Goal: Task Accomplishment & Management: Manage account settings

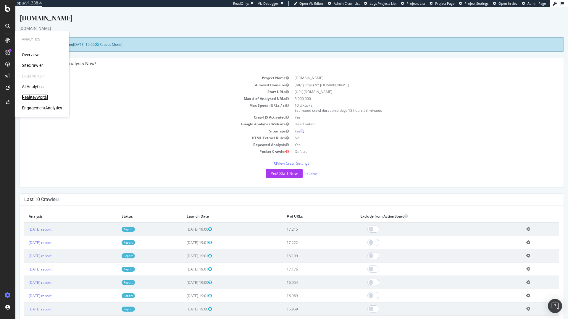
click at [45, 98] on div "RealKeywords" at bounding box center [35, 97] width 26 height 6
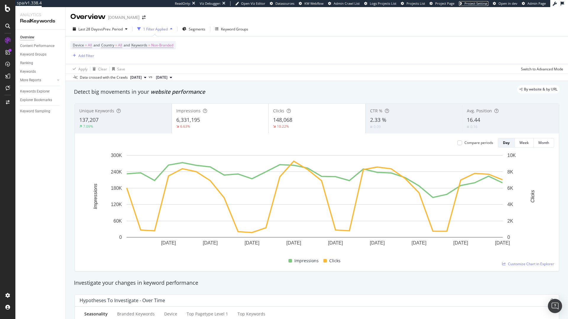
click at [472, 4] on span "Project Settings" at bounding box center [476, 3] width 24 height 4
click at [43, 111] on div "Keyword Sampling" at bounding box center [35, 111] width 30 height 6
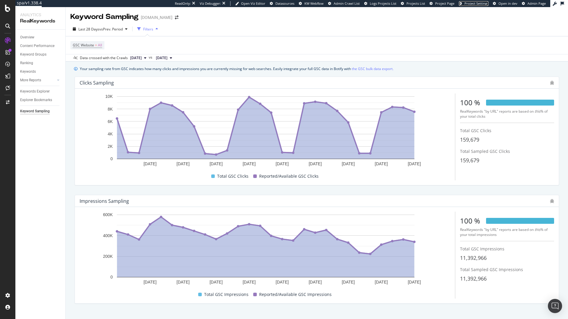
click at [484, 5] on span "Project Settings" at bounding box center [476, 3] width 24 height 4
click at [46, 270] on div "Settings Project settings" at bounding box center [55, 266] width 78 height 11
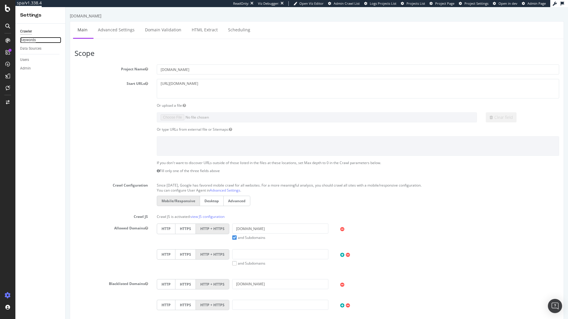
click at [33, 41] on div "Keywords" at bounding box center [28, 40] width 16 height 6
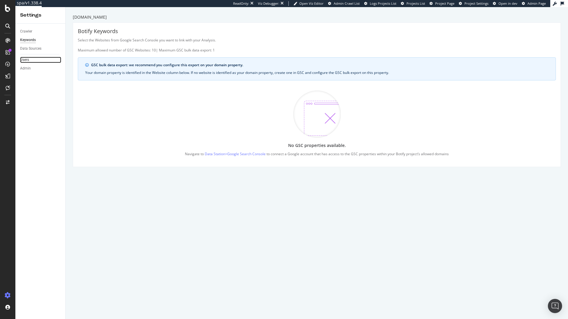
click at [30, 62] on link "Users" at bounding box center [40, 60] width 41 height 6
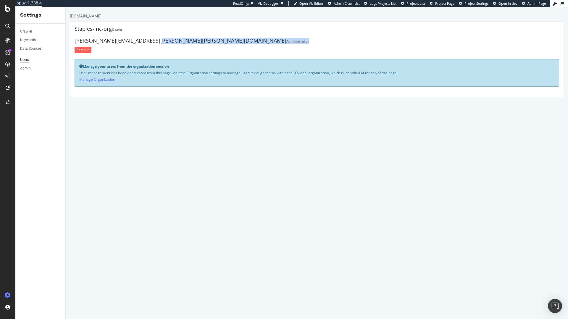
drag, startPoint x: 102, startPoint y: 39, endPoint x: 174, endPoint y: 42, distance: 72.2
click at [174, 42] on h4 "[PERSON_NAME][EMAIL_ADDRESS][PERSON_NAME][PERSON_NAME][DOMAIN_NAME] Administrat…" at bounding box center [317, 41] width 484 height 6
click at [28, 41] on div "Keywords" at bounding box center [28, 40] width 16 height 6
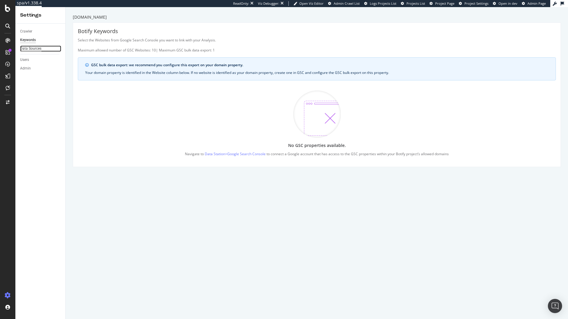
click at [31, 47] on div "Data Sources" at bounding box center [30, 49] width 21 height 6
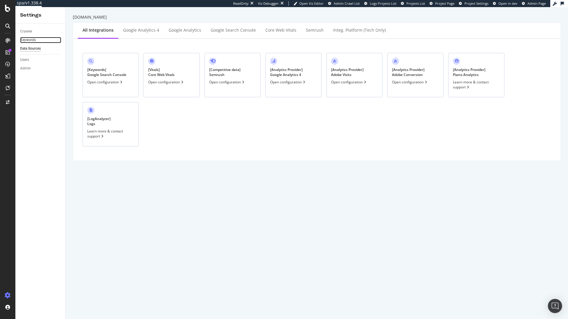
click at [40, 41] on link "Keywords" at bounding box center [40, 40] width 41 height 6
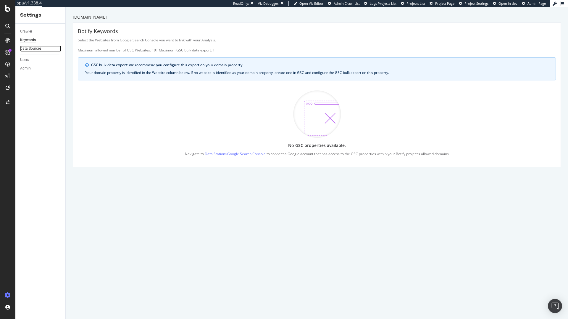
click at [41, 46] on link "Data Sources" at bounding box center [40, 49] width 41 height 6
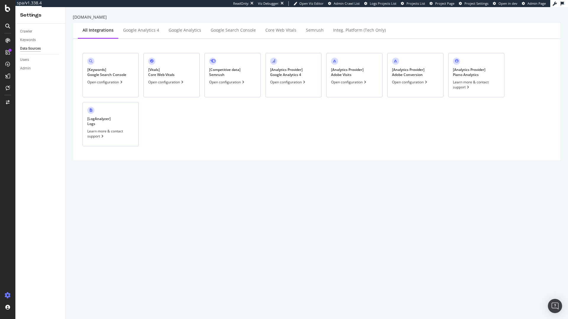
click at [110, 85] on div "[ Keywords ] Google Search Console Open configuration" at bounding box center [111, 75] width 56 height 44
click at [245, 31] on div "Google Search Console" at bounding box center [233, 30] width 45 height 6
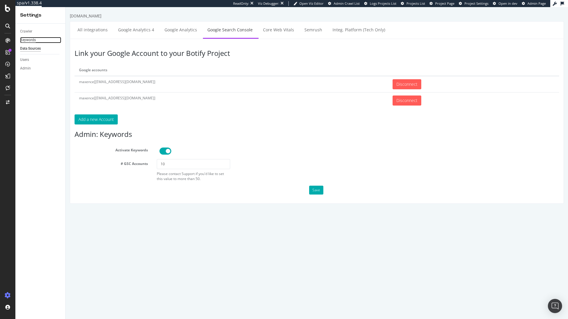
click at [27, 42] on div "Keywords" at bounding box center [28, 40] width 16 height 6
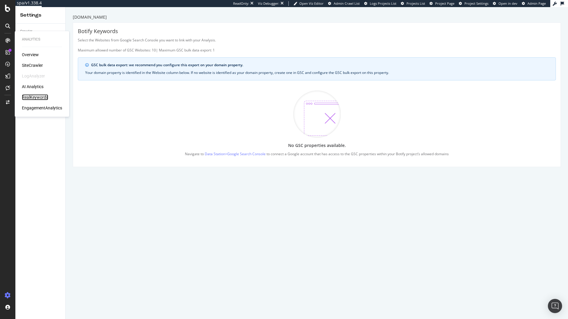
click at [30, 100] on div "RealKeywords" at bounding box center [35, 97] width 26 height 6
